Goal: Transaction & Acquisition: Purchase product/service

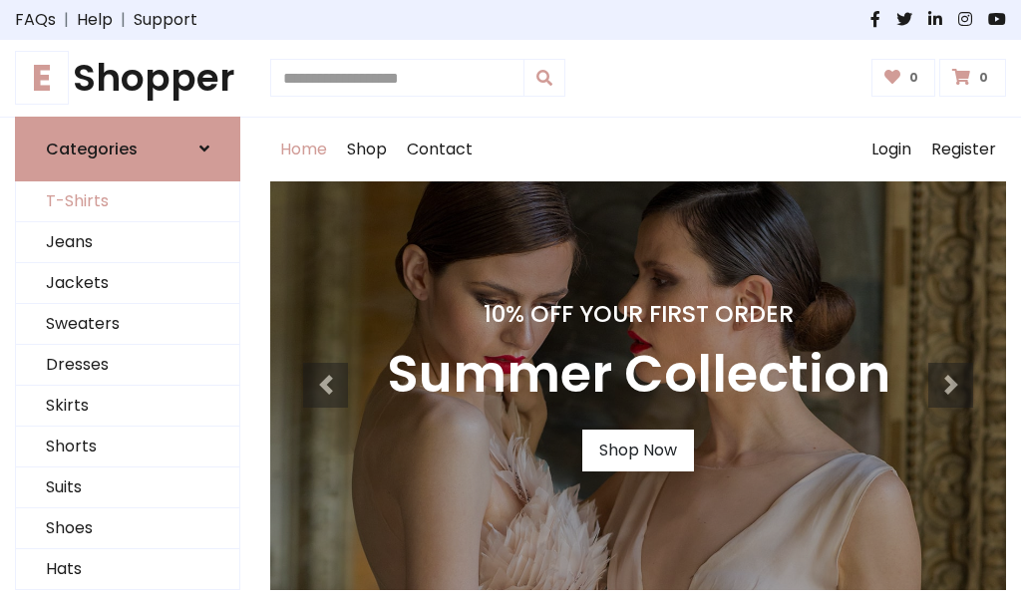
click at [128, 201] on link "T-Shirts" at bounding box center [127, 201] width 223 height 41
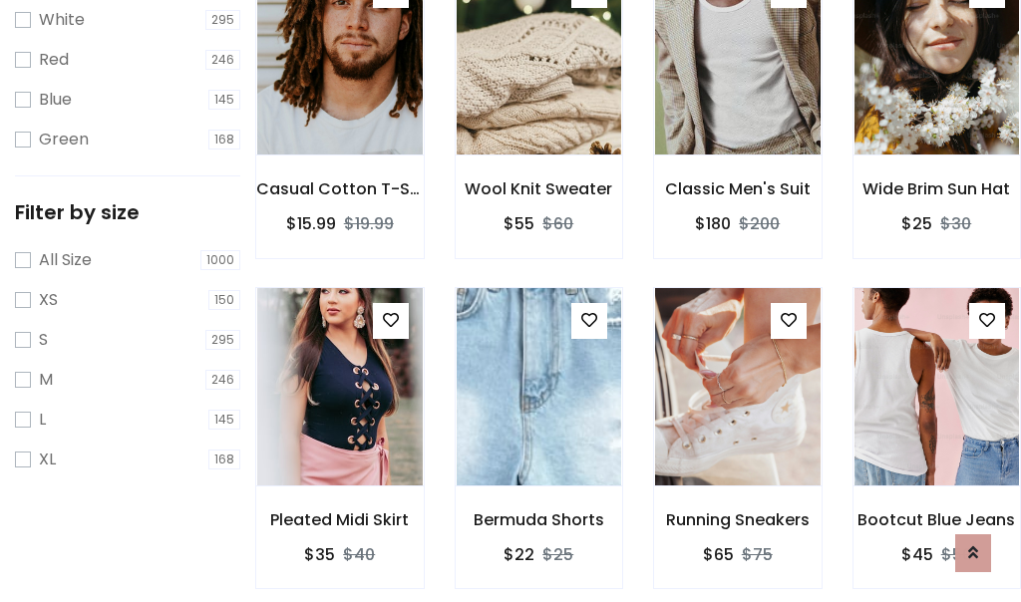
scroll to position [36, 0]
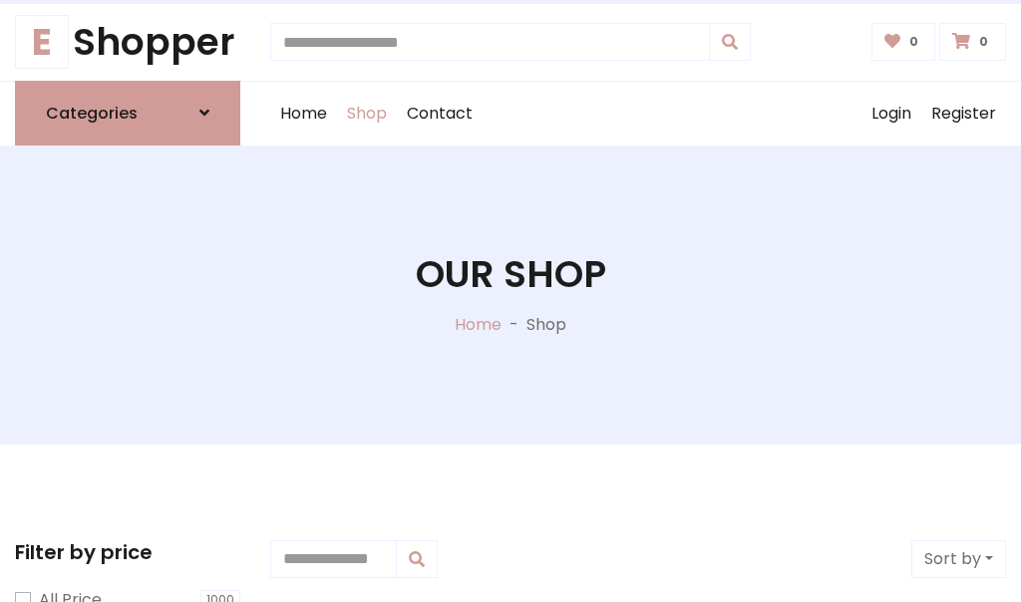
click at [511, 294] on h1 "Our Shop" at bounding box center [511, 274] width 190 height 45
click at [638, 113] on div "Home Shop Contact Log out Login Register" at bounding box center [638, 114] width 736 height 64
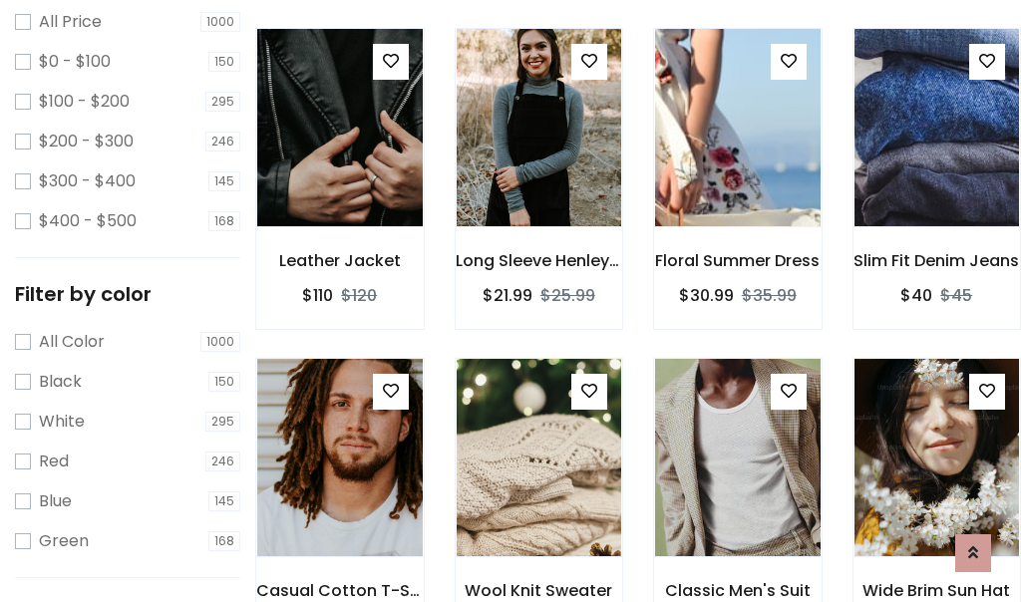
scroll to position [578, 0]
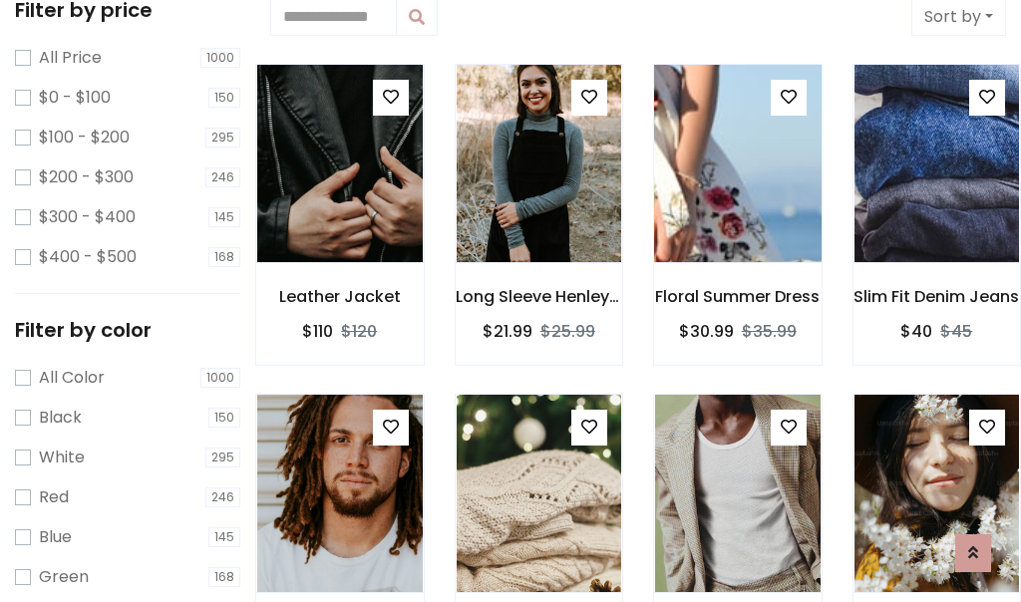
click at [737, 164] on img at bounding box center [737, 163] width 198 height 479
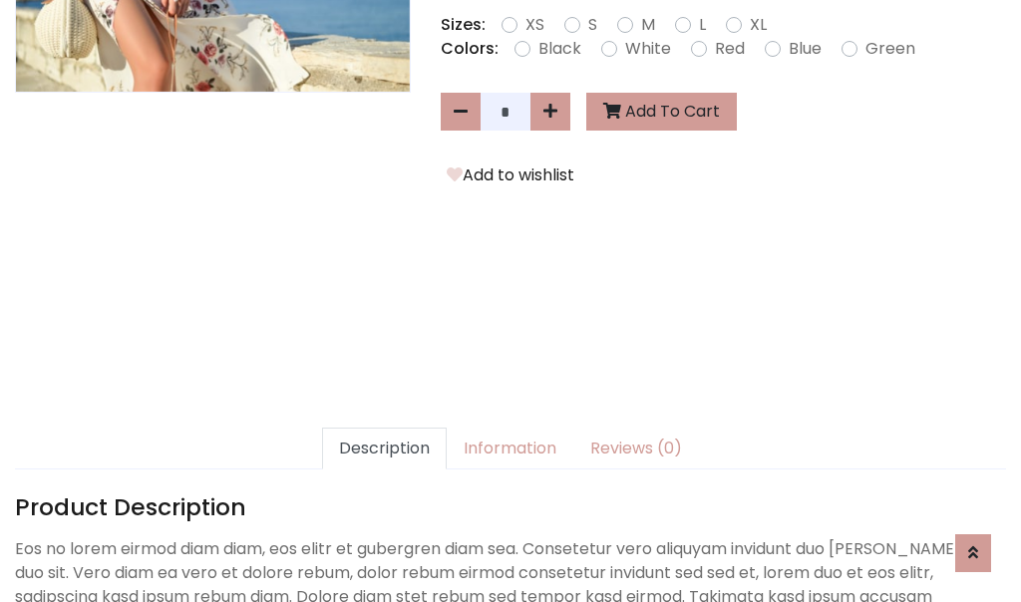
scroll to position [488, 0]
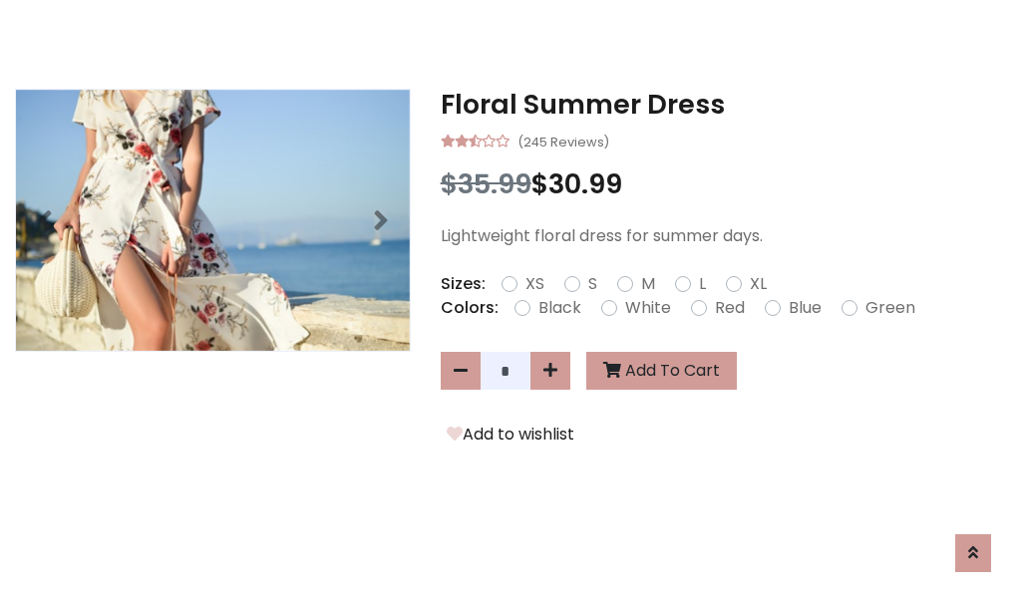
click at [723, 104] on h3 "Floral Summer Dress" at bounding box center [723, 105] width 565 height 32
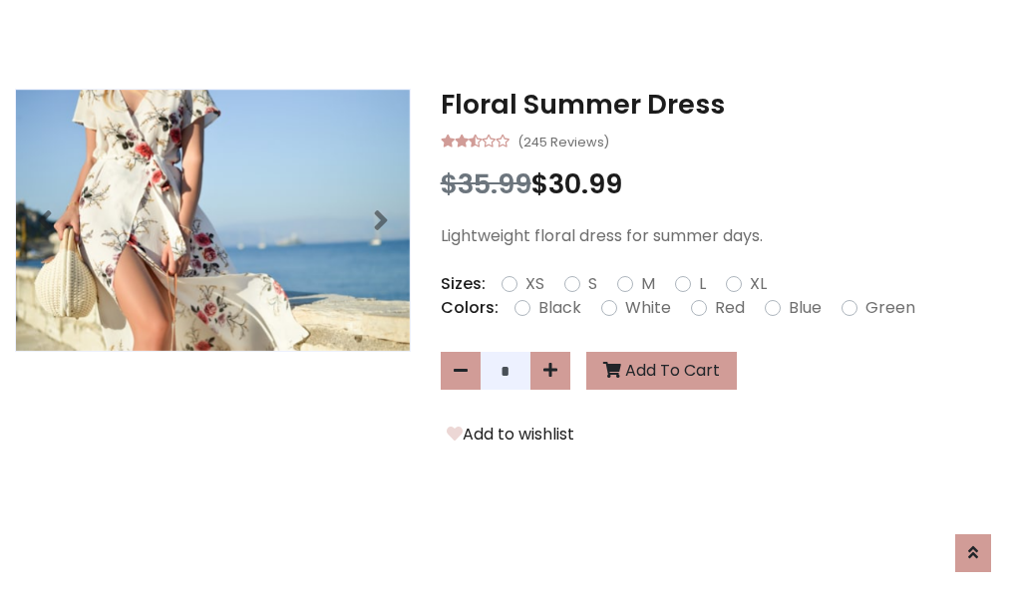
scroll to position [0, 0]
